Goal: Task Accomplishment & Management: Complete application form

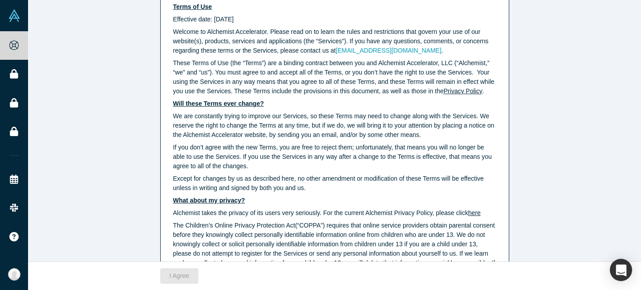
scroll to position [84, 0]
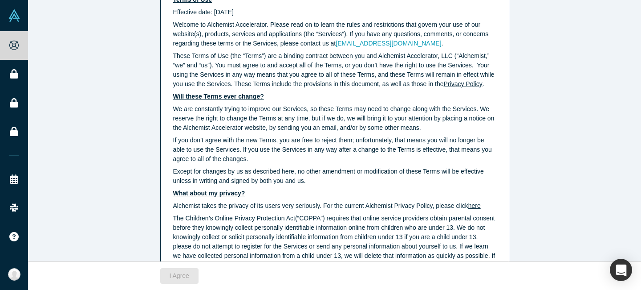
click at [291, 33] on p "Welcome to Alchemist Accelerator. Please read on to learn the rules and restric…" at bounding box center [334, 34] width 323 height 28
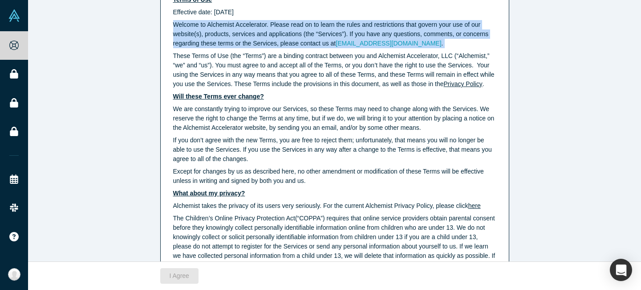
click at [291, 33] on p "Welcome to Alchemist Accelerator. Please read on to learn the rules and restric…" at bounding box center [334, 34] width 323 height 28
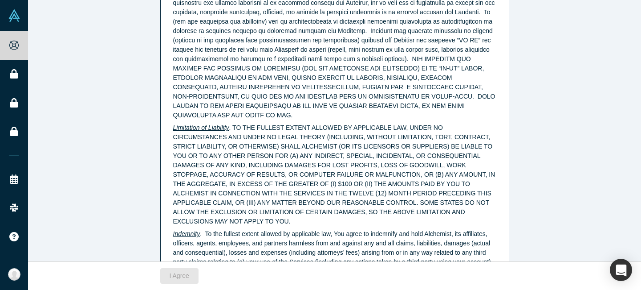
scroll to position [2316, 0]
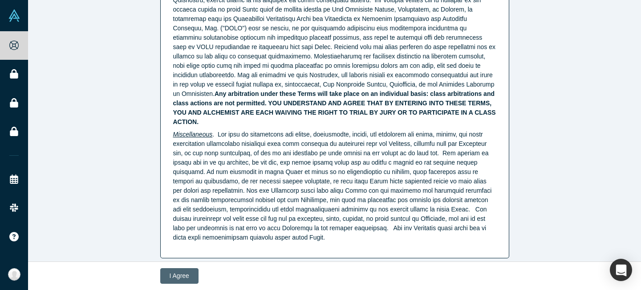
click at [170, 274] on button "I Agree" at bounding box center [179, 276] width 38 height 16
